Goal: Answer question/provide support

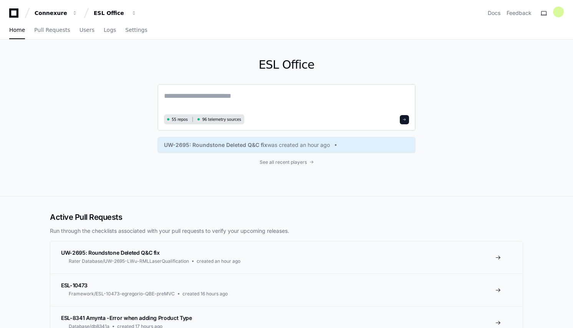
click at [260, 96] on textarea at bounding box center [286, 102] width 245 height 22
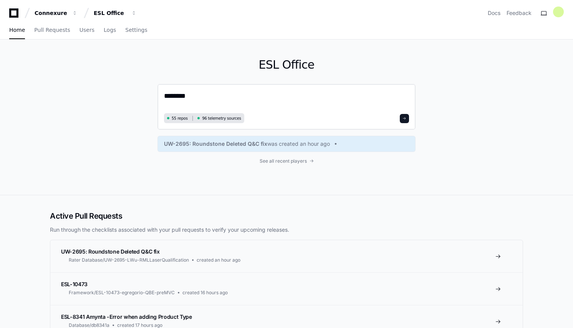
type textarea "***"
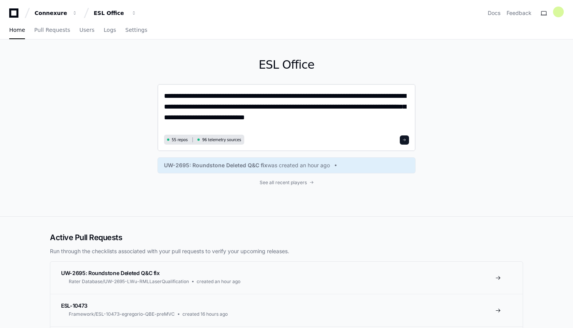
type textarea "**********"
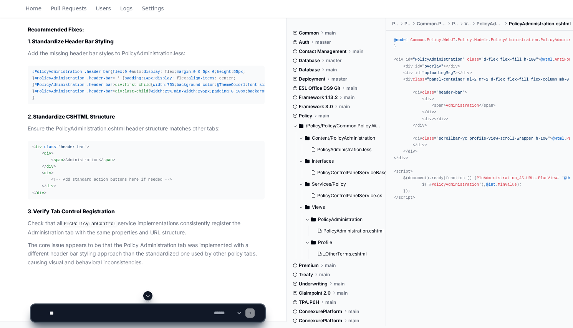
scroll to position [776, 0]
drag, startPoint x: 47, startPoint y: 254, endPoint x: 36, endPoint y: 175, distance: 79.9
drag, startPoint x: 36, startPoint y: 175, endPoint x: 36, endPoint y: 228, distance: 53.0
click at [36, 102] on div "#PolicyAdministration .header-bar { flex : 0 0 auto; display : flex; margin : 0…" at bounding box center [146, 85] width 228 height 33
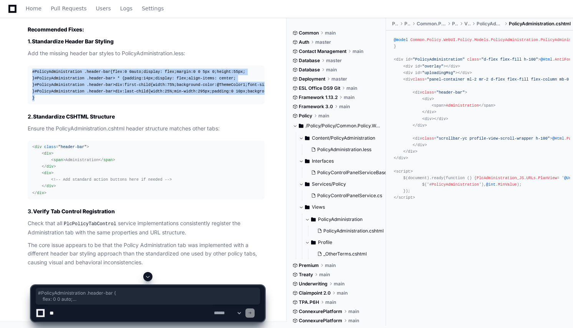
drag, startPoint x: 46, startPoint y: 253, endPoint x: 29, endPoint y: 88, distance: 165.9
click at [29, 88] on pre "#PolicyAdministration .header-bar { flex : 0 0 auto; display : flex; margin : 0…" at bounding box center [146, 85] width 237 height 39
copy div "#PolicyAdministration .header-bar { flex : 0 0 auto; display : flex; margin : 0…"
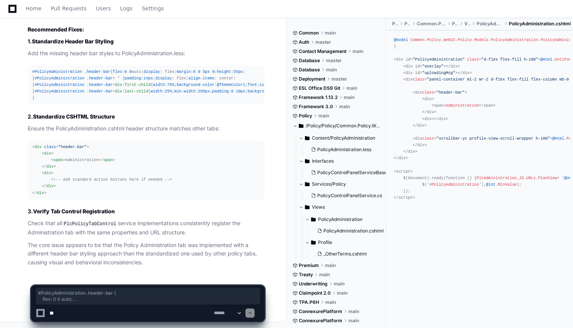
click at [160, 132] on p "Ensure the PolicyAdministration.cshtml header structure matches other tabs:" at bounding box center [146, 128] width 237 height 9
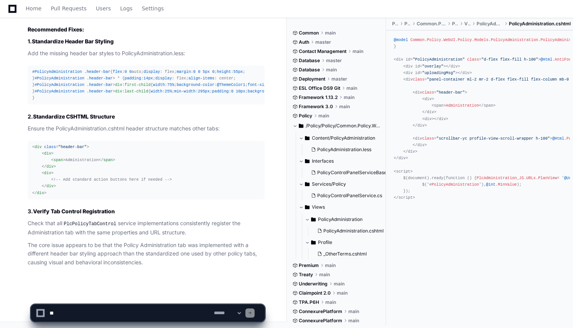
click at [144, 137] on article "Based on my investigation of the CSHTML and LESS files, I've identified several…" at bounding box center [146, 15] width 237 height 504
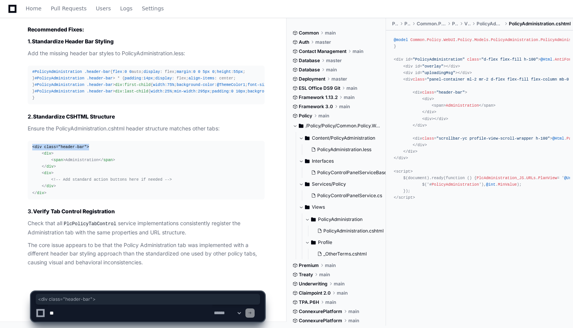
drag, startPoint x: 93, startPoint y: 147, endPoint x: 33, endPoint y: 149, distance: 59.9
click at [33, 149] on div "< div class = "header-bar" > < div > < span > Administration </ span > </ div >…" at bounding box center [146, 170] width 228 height 53
copy span "< div class = "header-bar" >"
